Goal: Task Accomplishment & Management: Use online tool/utility

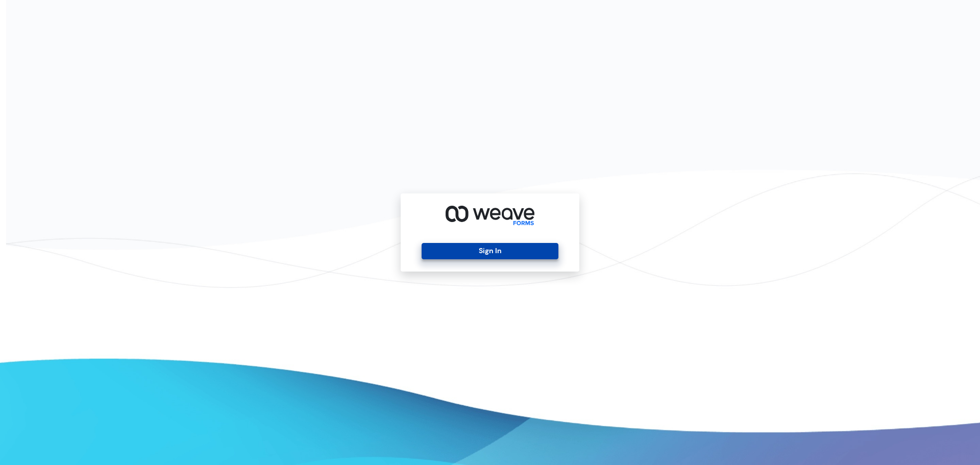
click at [481, 253] on button "Sign In" at bounding box center [490, 251] width 136 height 16
